Goal: Contribute content: Contribute content

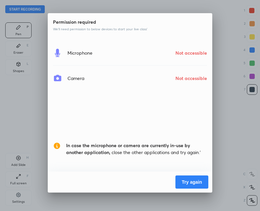
scroll to position [211, 154]
click at [184, 175] on button "Try again" at bounding box center [191, 181] width 33 height 13
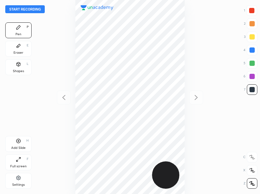
scroll to position [194, 154]
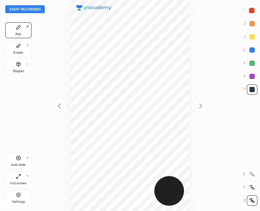
scroll to position [211, 154]
click at [33, 10] on button "Start recording" at bounding box center [24, 9] width 39 height 8
click at [28, 10] on button "End recording" at bounding box center [23, 9] width 36 height 8
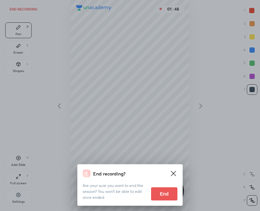
click at [159, 194] on button "End" at bounding box center [164, 193] width 26 height 13
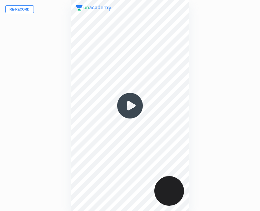
click at [19, 9] on button "Re-record" at bounding box center [19, 9] width 29 height 8
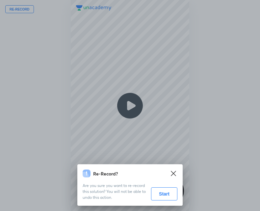
click at [163, 192] on button "Start" at bounding box center [164, 193] width 26 height 13
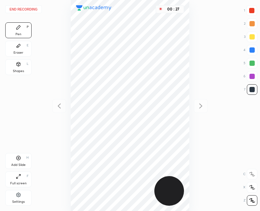
drag, startPoint x: 20, startPoint y: 159, endPoint x: 19, endPoint y: 154, distance: 5.3
click at [19, 159] on icon at bounding box center [18, 158] width 4 height 4
click at [20, 68] on div "Shapes L" at bounding box center [18, 67] width 26 height 16
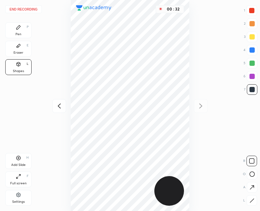
click at [250, 203] on div at bounding box center [251, 200] width 11 height 11
click at [14, 23] on div "Pen P" at bounding box center [18, 30] width 26 height 16
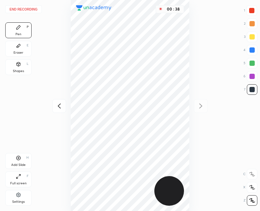
click at [19, 66] on icon at bounding box center [18, 63] width 5 height 5
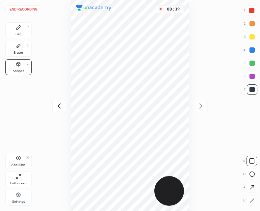
drag, startPoint x: 249, startPoint y: 200, endPoint x: 232, endPoint y: 170, distance: 35.0
click at [249, 200] on icon at bounding box center [251, 200] width 5 height 5
click at [26, 27] on div "Pen P" at bounding box center [18, 30] width 26 height 16
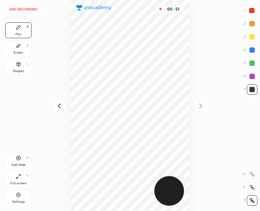
click at [18, 160] on div "Add Slide H" at bounding box center [18, 161] width 26 height 16
click at [18, 71] on div "Shapes" at bounding box center [18, 70] width 11 height 3
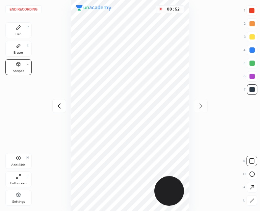
click at [251, 203] on div at bounding box center [251, 200] width 11 height 11
click at [17, 29] on icon at bounding box center [18, 27] width 4 height 4
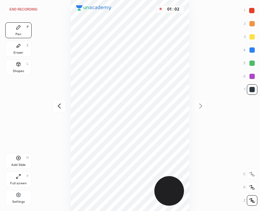
drag, startPoint x: 19, startPoint y: 68, endPoint x: 23, endPoint y: 64, distance: 5.7
click at [19, 68] on div "Shapes L" at bounding box center [18, 67] width 26 height 16
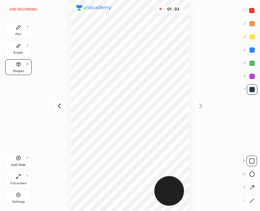
click at [16, 31] on div "Pen P" at bounding box center [18, 30] width 26 height 16
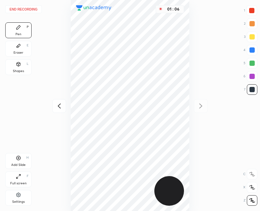
click at [23, 66] on div "Shapes L" at bounding box center [18, 67] width 26 height 16
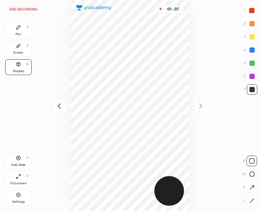
click at [248, 196] on div "R O A L" at bounding box center [249, 179] width 14 height 53
click at [252, 202] on icon at bounding box center [251, 200] width 5 height 5
click at [12, 31] on div "Pen P" at bounding box center [18, 30] width 26 height 16
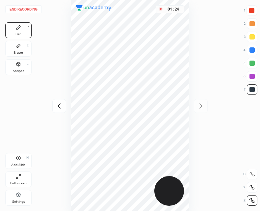
drag, startPoint x: 18, startPoint y: 159, endPoint x: 26, endPoint y: 117, distance: 42.3
click at [18, 159] on icon at bounding box center [18, 157] width 5 height 5
click at [22, 71] on div "Shapes L" at bounding box center [18, 67] width 26 height 16
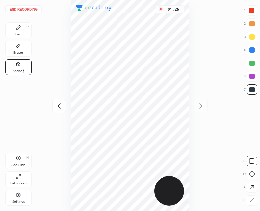
click at [247, 200] on div at bounding box center [251, 200] width 11 height 11
click at [19, 31] on div "Pen P" at bounding box center [18, 30] width 26 height 16
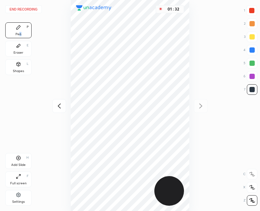
click at [20, 64] on icon at bounding box center [18, 63] width 5 height 5
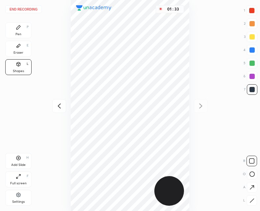
drag, startPoint x: 253, startPoint y: 201, endPoint x: 249, endPoint y: 191, distance: 11.0
click at [252, 200] on icon at bounding box center [251, 200] width 5 height 5
drag, startPoint x: 18, startPoint y: 30, endPoint x: 27, endPoint y: 31, distance: 8.3
click at [18, 29] on div "Pen P" at bounding box center [18, 30] width 26 height 16
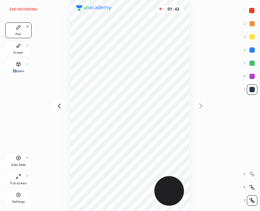
drag, startPoint x: 16, startPoint y: 67, endPoint x: 20, endPoint y: 68, distance: 3.3
click at [18, 67] on div "Shapes L" at bounding box center [18, 67] width 26 height 16
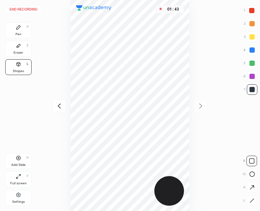
drag, startPoint x: 250, startPoint y: 200, endPoint x: 235, endPoint y: 165, distance: 37.8
click at [250, 198] on icon at bounding box center [251, 200] width 5 height 5
click at [17, 29] on icon at bounding box center [18, 27] width 4 height 4
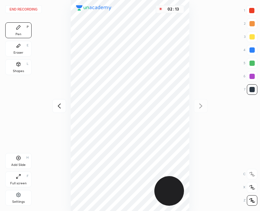
click at [61, 108] on div at bounding box center [59, 106] width 14 height 14
click at [17, 159] on icon at bounding box center [18, 157] width 5 height 5
click at [19, 68] on div "Shapes L" at bounding box center [18, 67] width 26 height 16
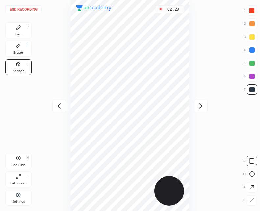
click at [246, 199] on div at bounding box center [251, 200] width 11 height 11
click at [18, 33] on div "Pen" at bounding box center [18, 34] width 6 height 3
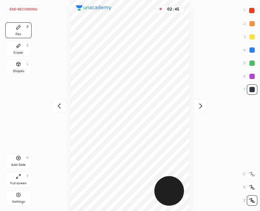
click at [60, 103] on icon at bounding box center [59, 106] width 8 height 8
click at [59, 108] on icon at bounding box center [59, 106] width 8 height 8
click at [56, 109] on icon at bounding box center [59, 106] width 8 height 8
click at [19, 161] on div "Add Slide H" at bounding box center [18, 161] width 26 height 16
drag, startPoint x: 60, startPoint y: 101, endPoint x: 66, endPoint y: 88, distance: 14.0
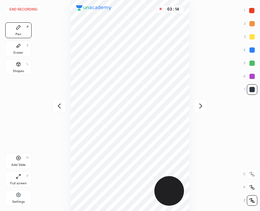
click at [60, 101] on div at bounding box center [59, 106] width 14 height 14
click at [206, 107] on div at bounding box center [201, 106] width 14 height 14
click at [23, 11] on button "End recording" at bounding box center [23, 9] width 36 height 8
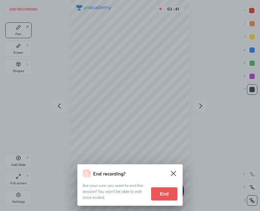
click at [166, 191] on button "End" at bounding box center [164, 193] width 26 height 13
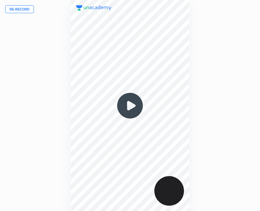
drag, startPoint x: 126, startPoint y: 97, endPoint x: 129, endPoint y: 102, distance: 5.0
click at [127, 98] on img at bounding box center [130, 106] width 32 height 32
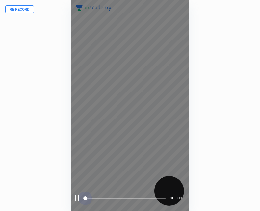
click at [159, 198] on span at bounding box center [124, 198] width 81 height 10
